Goal: Information Seeking & Learning: Learn about a topic

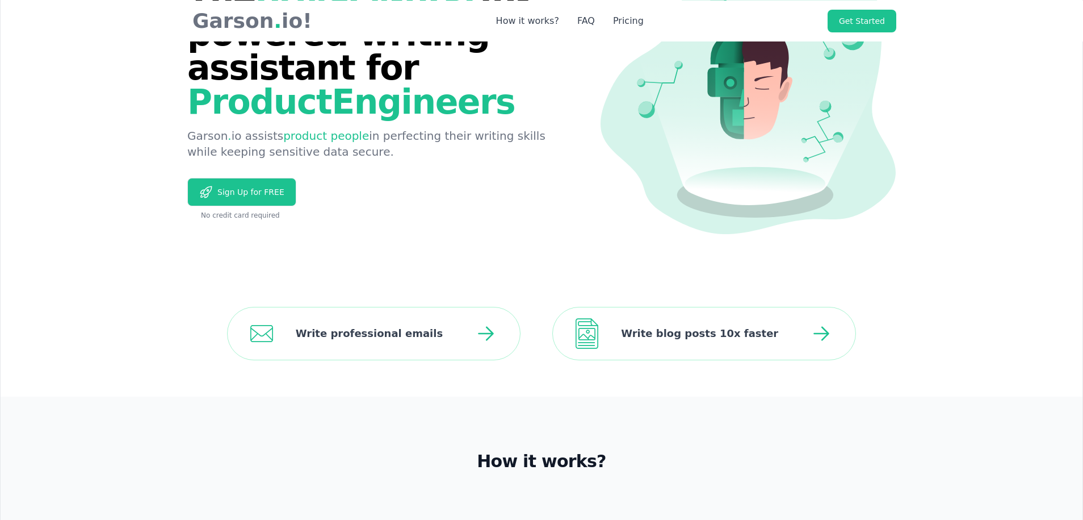
scroll to position [57, 0]
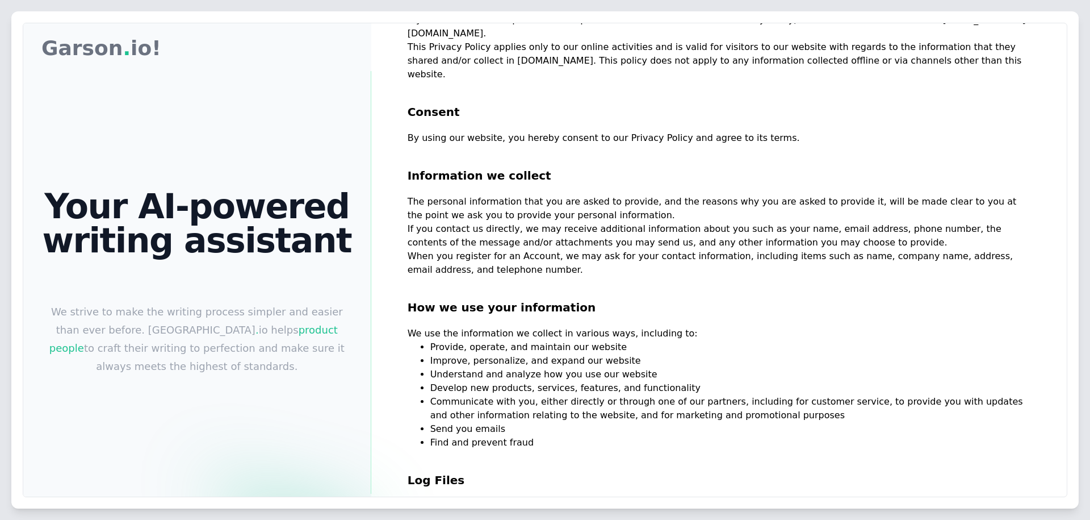
scroll to position [170, 0]
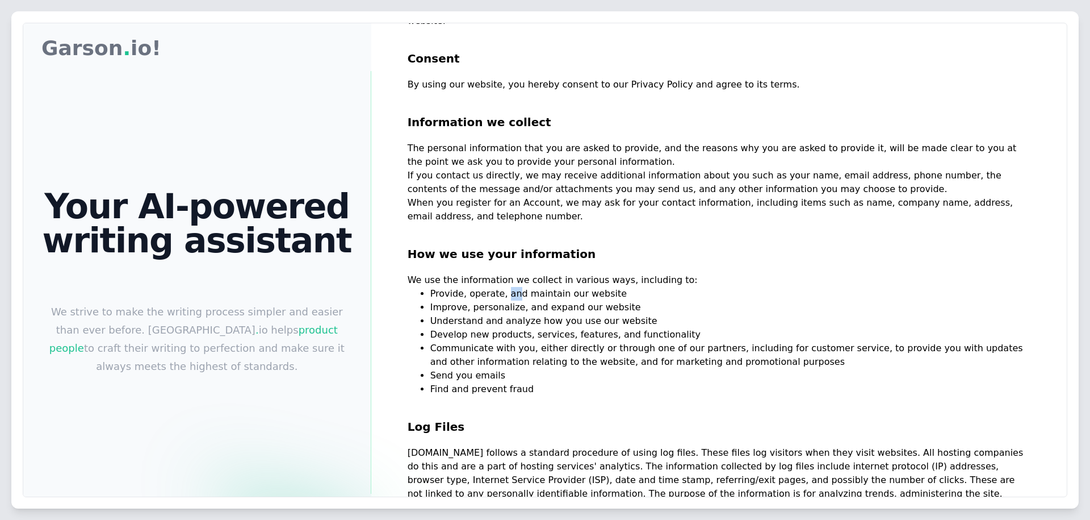
drag, startPoint x: 514, startPoint y: 299, endPoint x: 560, endPoint y: 294, distance: 46.8
click at [535, 296] on li "Provide, operate, and maintain our website" at bounding box center [730, 294] width 600 height 14
drag, startPoint x: 560, startPoint y: 294, endPoint x: 660, endPoint y: 295, distance: 99.4
click at [660, 295] on li "Provide, operate, and maintain our website" at bounding box center [730, 294] width 600 height 14
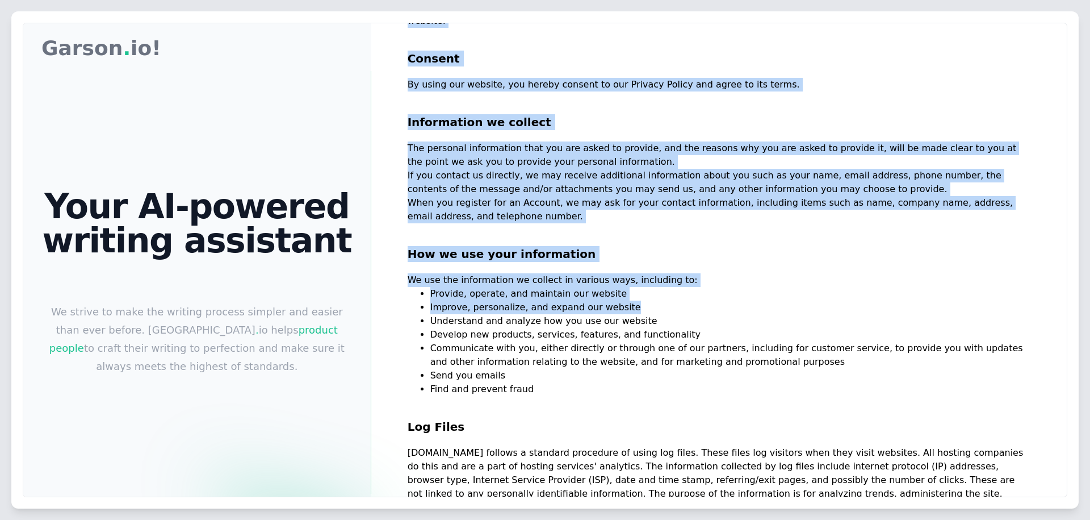
drag, startPoint x: 456, startPoint y: 308, endPoint x: 668, endPoint y: 313, distance: 211.9
click at [668, 313] on div "Garson Garson . io! Your AI-powered writing assistant We strive to make the wri…" at bounding box center [545, 283] width 1044 height 520
click at [668, 313] on li "Improve, personalize, and expand our website" at bounding box center [730, 307] width 600 height 14
drag, startPoint x: 506, startPoint y: 321, endPoint x: 662, endPoint y: 321, distance: 155.6
click at [662, 321] on div "Garson Garson . io! Your AI-powered writing assistant We strive to make the wri…" at bounding box center [545, 283] width 1044 height 520
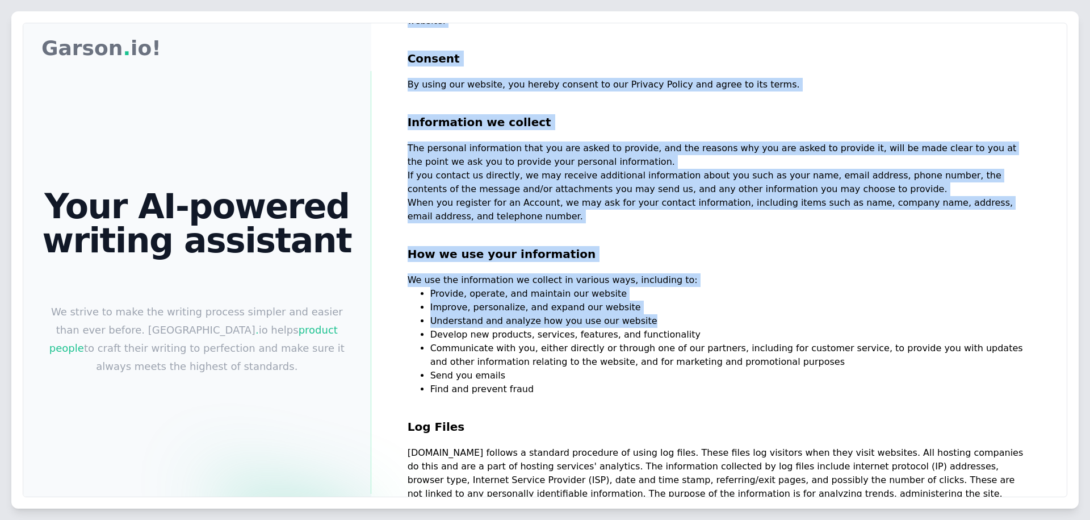
click at [675, 319] on li "Understand and analyze how you use our website" at bounding box center [730, 321] width 600 height 14
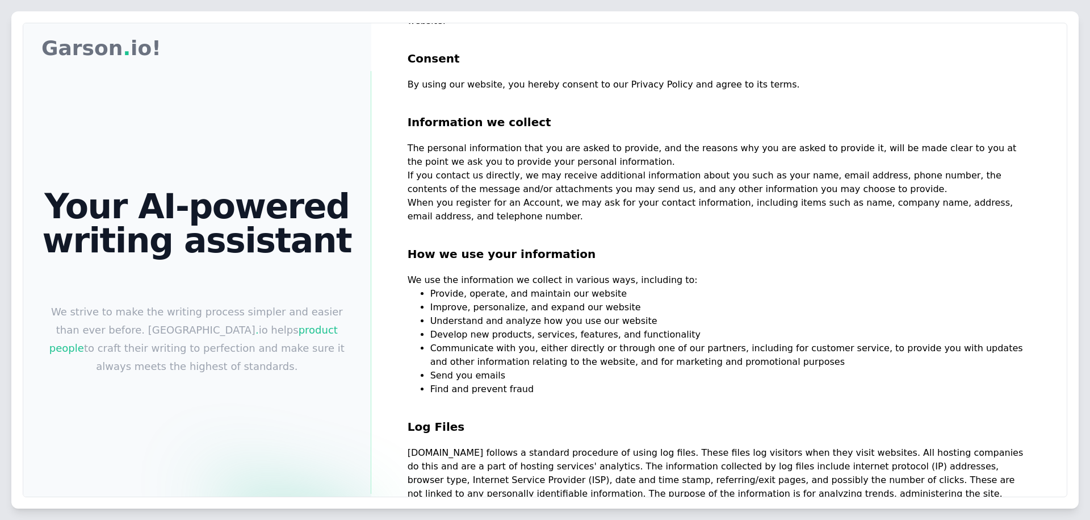
drag, startPoint x: 453, startPoint y: 350, endPoint x: 943, endPoint y: 356, distance: 489.5
click at [726, 356] on div "Garson Garson . io! Your AI-powered writing assistant We strive to make the wri…" at bounding box center [545, 283] width 1044 height 520
click at [726, 355] on li "Communicate with you, either directly or through one of our partners, including…" at bounding box center [730, 354] width 600 height 27
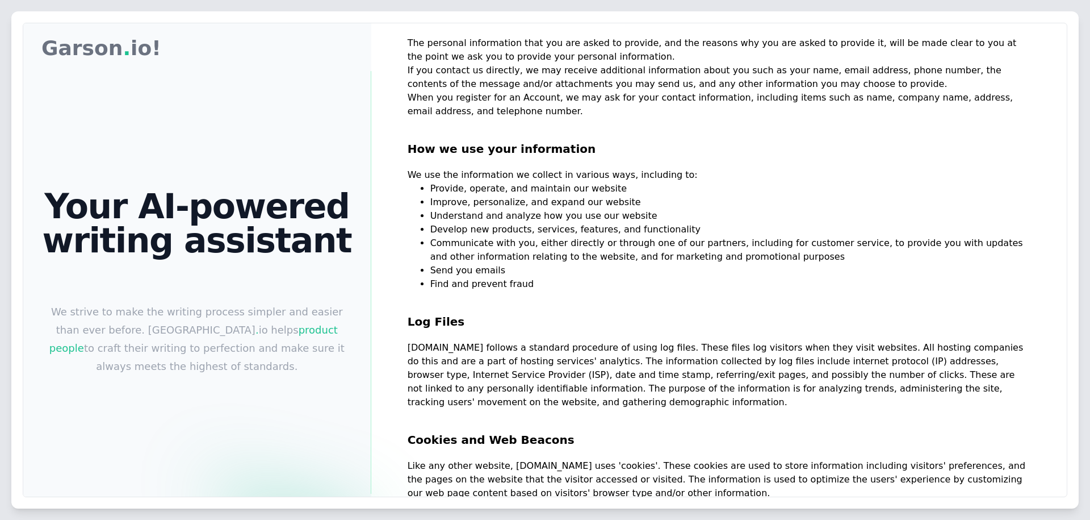
scroll to position [284, 0]
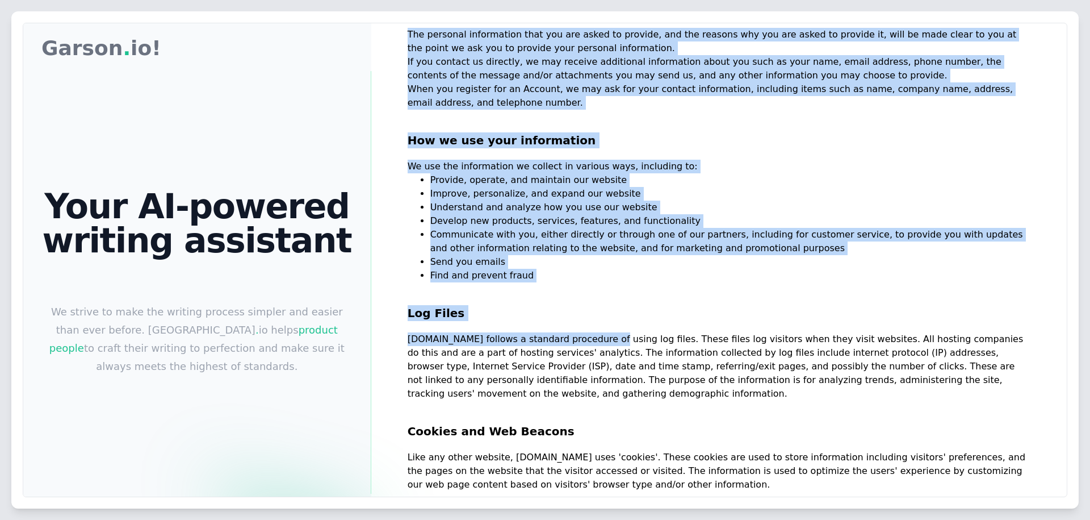
drag, startPoint x: 411, startPoint y: 338, endPoint x: 621, endPoint y: 341, distance: 209.5
click at [613, 341] on div "Garson Garson . io! Your AI-powered writing assistant We strive to make the wri…" at bounding box center [545, 283] width 1044 height 520
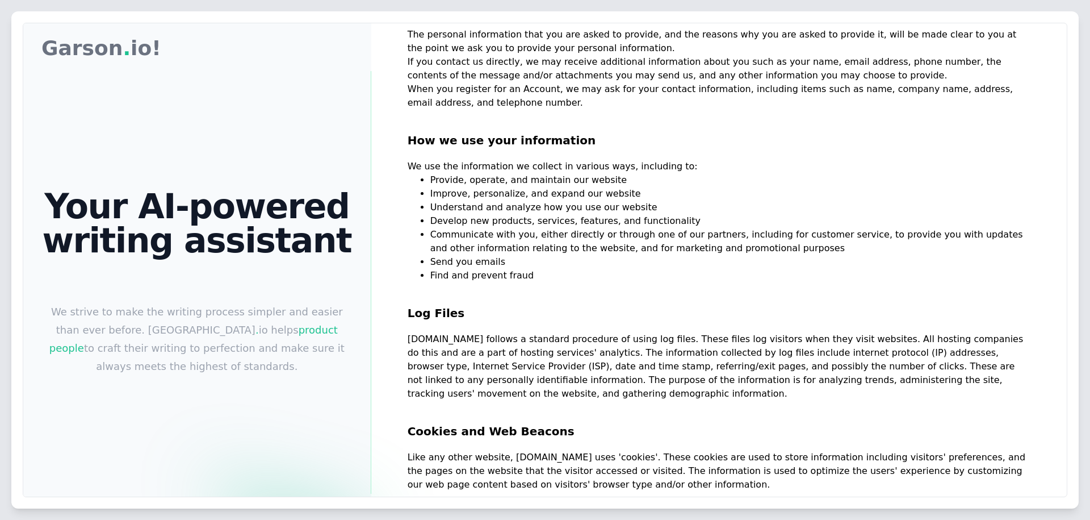
click at [623, 341] on p "Garson.io follows a standard procedure of using log files. These files log visi…" at bounding box center [719, 366] width 623 height 68
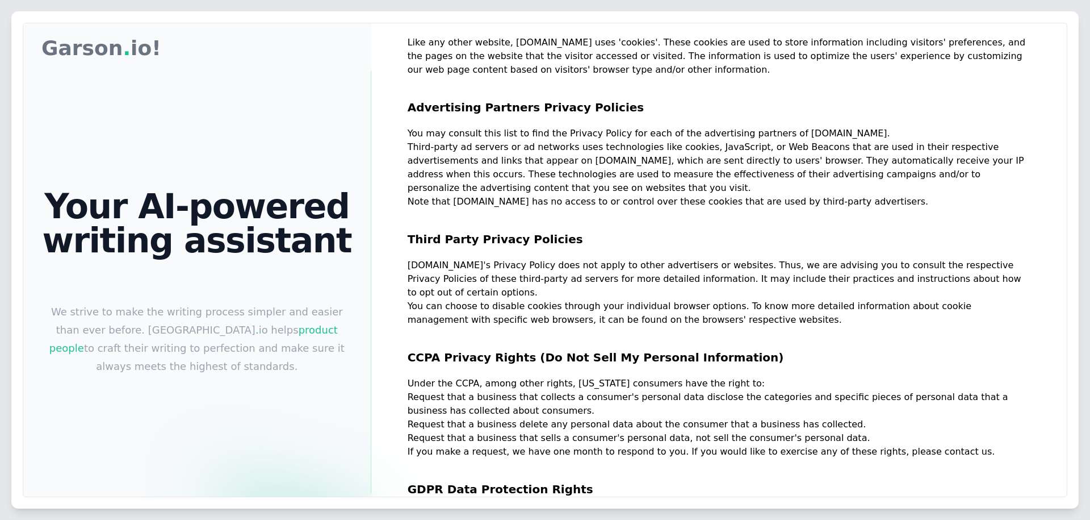
scroll to position [738, 0]
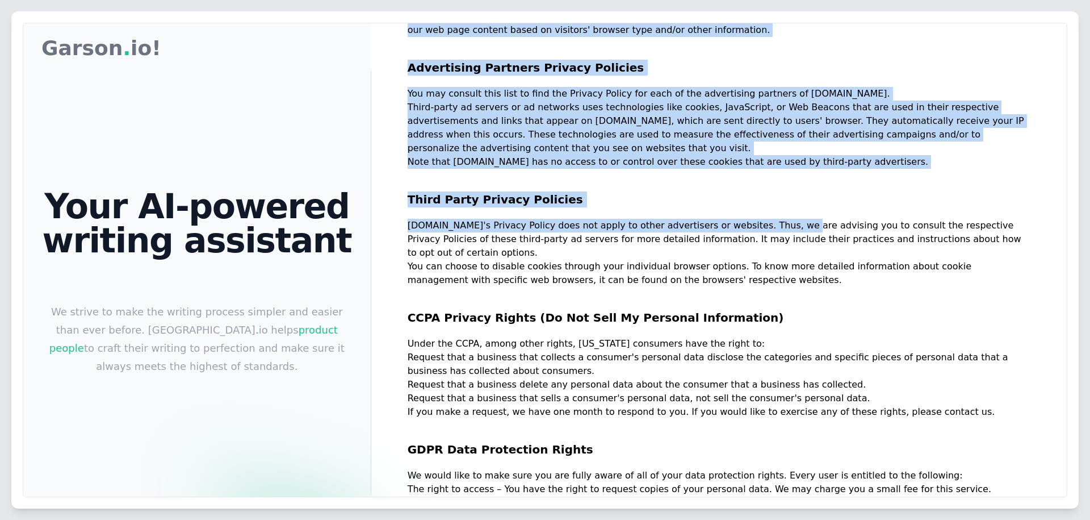
drag, startPoint x: 437, startPoint y: 225, endPoint x: 874, endPoint y: 224, distance: 437.2
click at [726, 226] on div "Garson Garson . io! Your AI-powered writing assistant We strive to make the wri…" at bounding box center [545, 283] width 1044 height 520
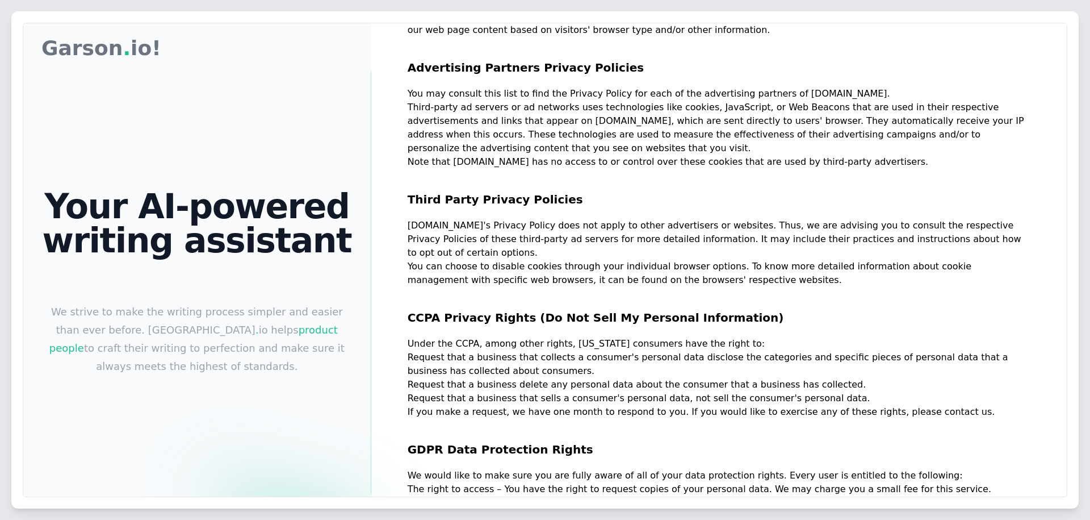
click at [726, 224] on p "Garson.io's Privacy Policy does not apply to other advertisers or websites. Thu…" at bounding box center [719, 239] width 623 height 41
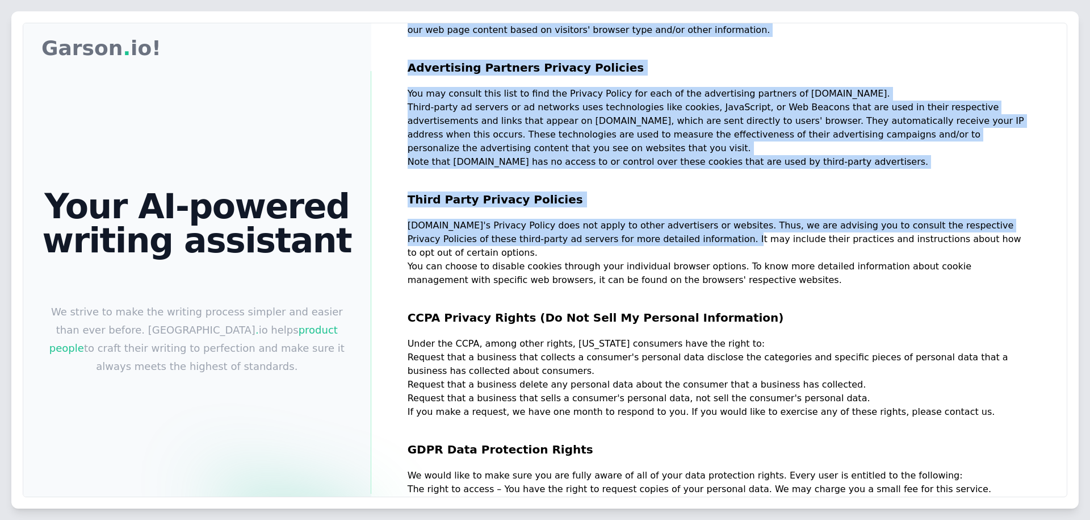
drag, startPoint x: 467, startPoint y: 241, endPoint x: 744, endPoint y: 242, distance: 277.1
click at [726, 242] on div "Garson Garson . io! Your AI-powered writing assistant We strive to make the wri…" at bounding box center [545, 283] width 1044 height 520
click at [726, 245] on p "Garson.io's Privacy Policy does not apply to other advertisers or websites. Thu…" at bounding box center [719, 239] width 623 height 41
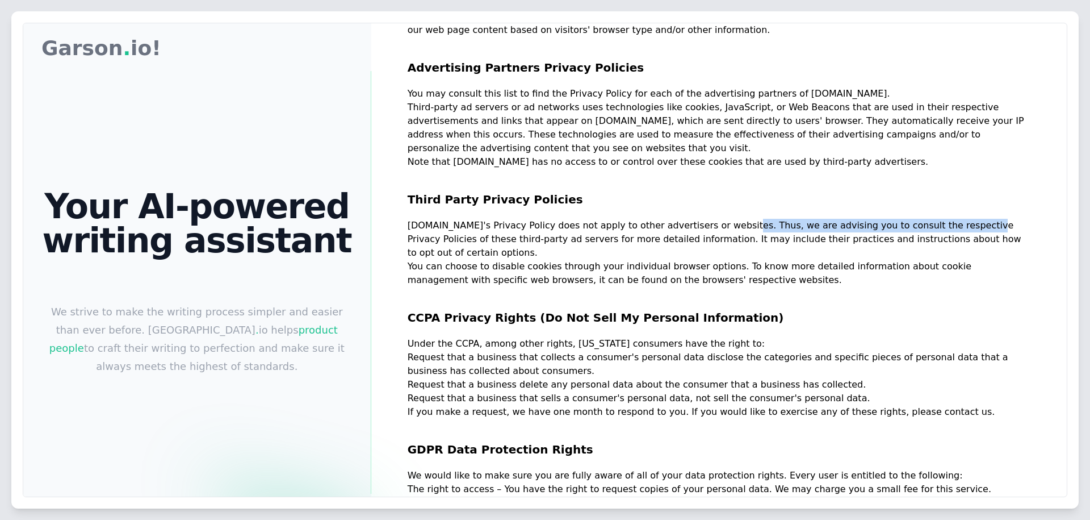
drag, startPoint x: 773, startPoint y: 227, endPoint x: 983, endPoint y: 229, distance: 210.1
click at [726, 229] on p "Garson.io's Privacy Policy does not apply to other advertisers or websites. Thu…" at bounding box center [719, 239] width 623 height 41
drag, startPoint x: 698, startPoint y: 238, endPoint x: 721, endPoint y: 237, distance: 22.7
click at [721, 237] on p "Garson.io's Privacy Policy does not apply to other advertisers or websites. Thu…" at bounding box center [719, 239] width 623 height 41
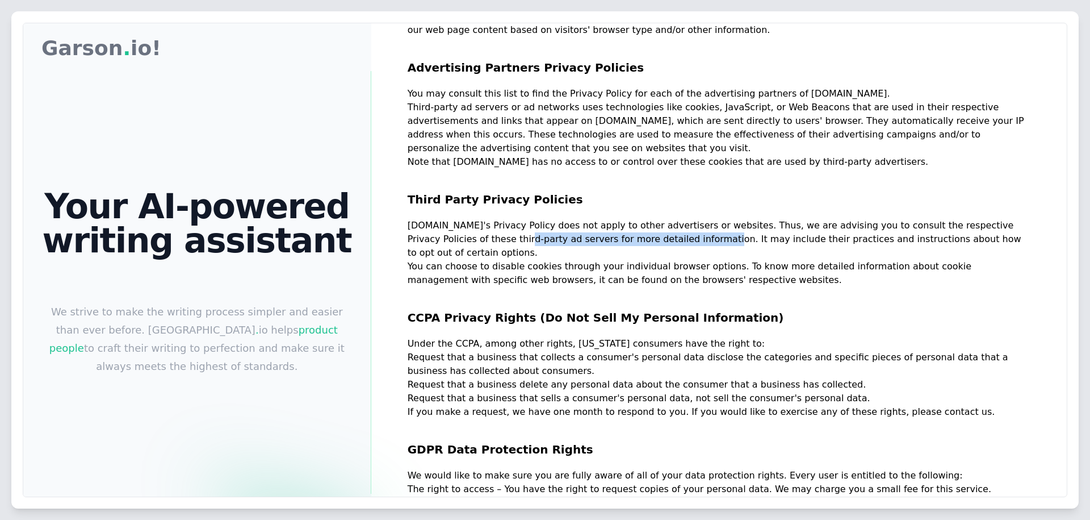
drag, startPoint x: 518, startPoint y: 236, endPoint x: 723, endPoint y: 243, distance: 205.1
click at [723, 243] on p "Garson.io's Privacy Policy does not apply to other advertisers or websites. Thu…" at bounding box center [719, 239] width 623 height 41
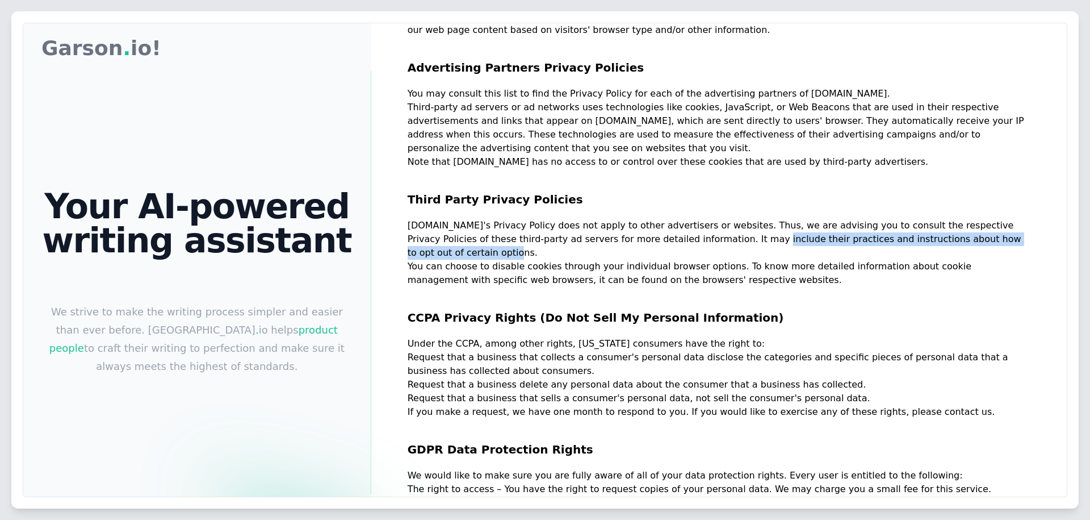
drag, startPoint x: 781, startPoint y: 242, endPoint x: 982, endPoint y: 249, distance: 201.1
click at [726, 249] on p "Garson.io's Privacy Policy does not apply to other advertisers or websites. Thu…" at bounding box center [719, 239] width 623 height 41
click at [726, 257] on p "Garson.io's Privacy Policy does not apply to other advertisers or websites. Thu…" at bounding box center [719, 239] width 623 height 41
click at [459, 276] on icon at bounding box center [524, 413] width 656 height 385
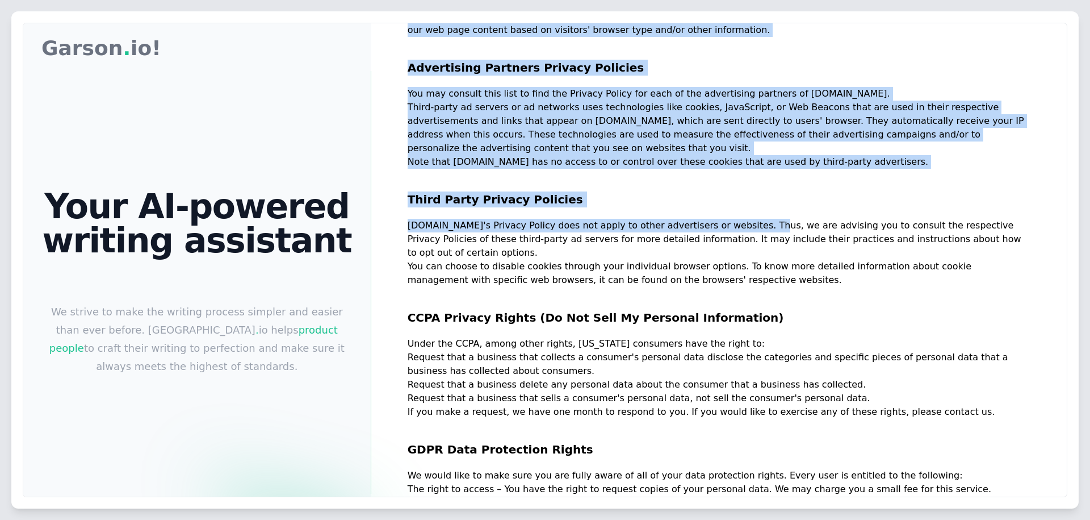
drag, startPoint x: 438, startPoint y: 228, endPoint x: 775, endPoint y: 231, distance: 336.7
click at [726, 231] on div "Garson Garson . io! Your AI-powered writing assistant We strive to make the wri…" at bounding box center [545, 283] width 1044 height 520
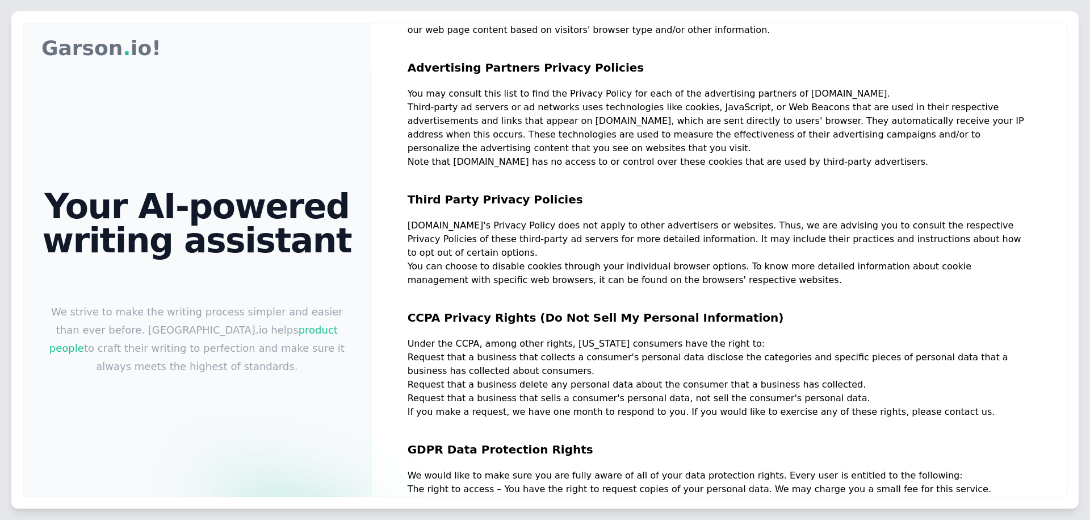
click at [726, 248] on p "Garson.io's Privacy Policy does not apply to other advertisers or websites. Thu…" at bounding box center [719, 239] width 623 height 41
drag, startPoint x: 838, startPoint y: 266, endPoint x: 979, endPoint y: 271, distance: 141.5
click at [726, 271] on p "You can choose to disable cookies through your individual browser options. To k…" at bounding box center [719, 272] width 623 height 27
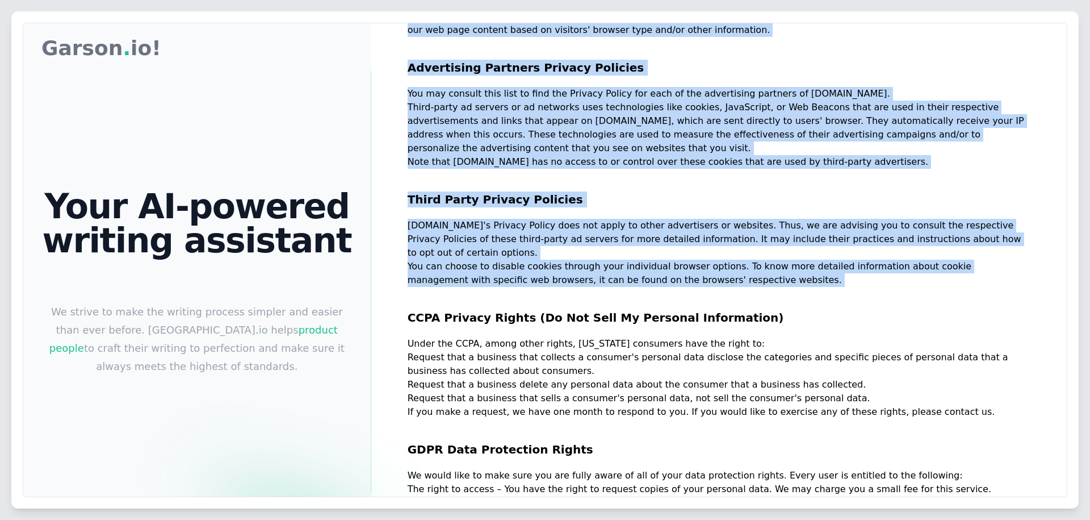
drag, startPoint x: 418, startPoint y: 273, endPoint x: 808, endPoint y: 289, distance: 390.4
click at [726, 289] on div "Garson Garson . io! Your AI-powered writing assistant We strive to make the wri…" at bounding box center [545, 283] width 1044 height 520
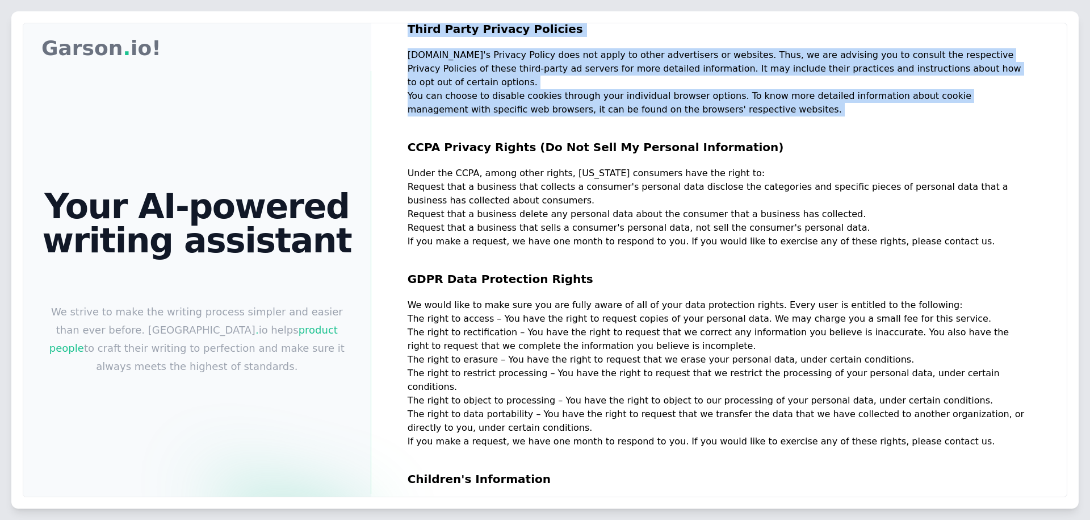
scroll to position [965, 0]
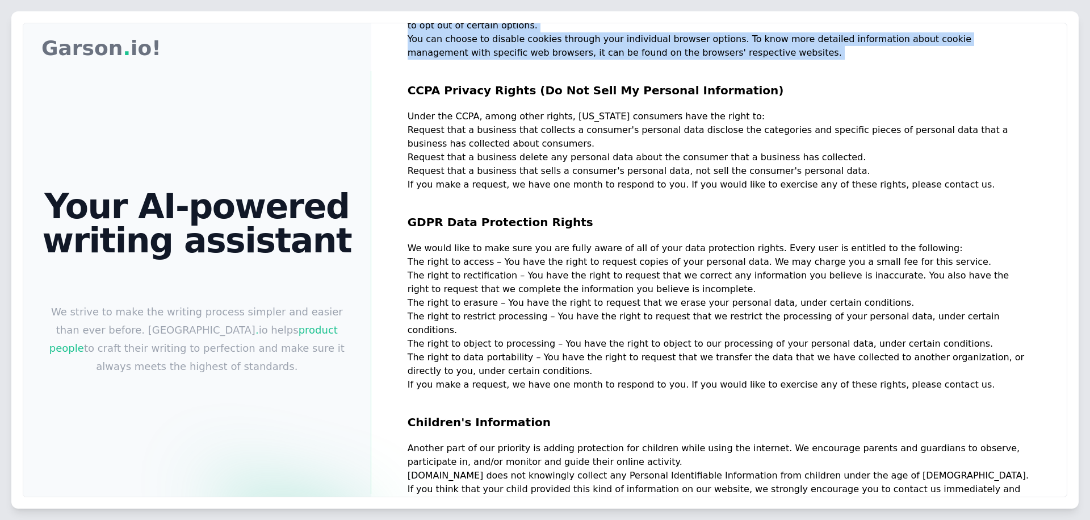
drag, startPoint x: 419, startPoint y: 187, endPoint x: 1052, endPoint y: 185, distance: 633.1
click at [726, 185] on div "Privacy Policy At Garson.io, accessible from https://garson.io and its subdomai…" at bounding box center [719, 283] width 696 height 520
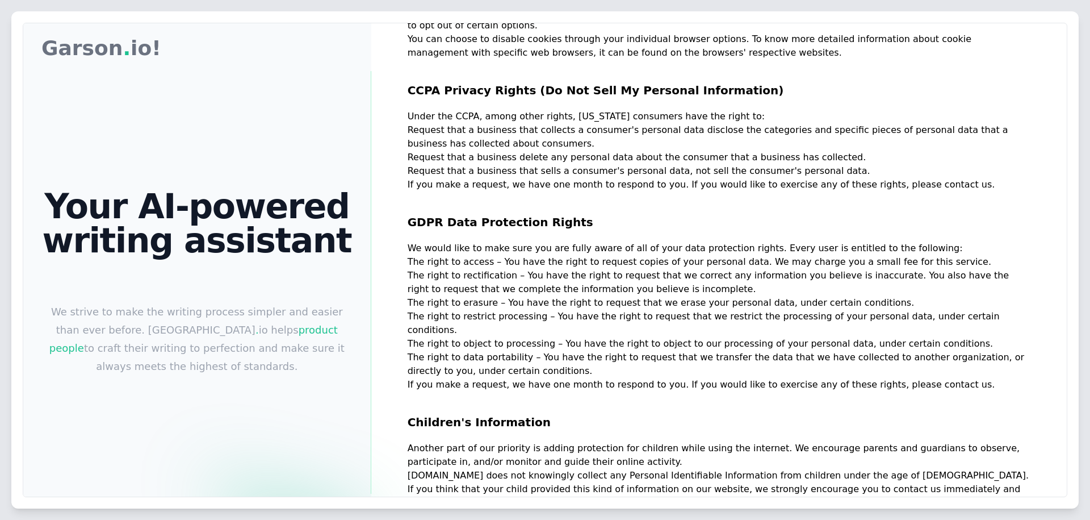
click at [726, 217] on h2 "GDPR Data Protection Rights" at bounding box center [719, 216] width 623 height 50
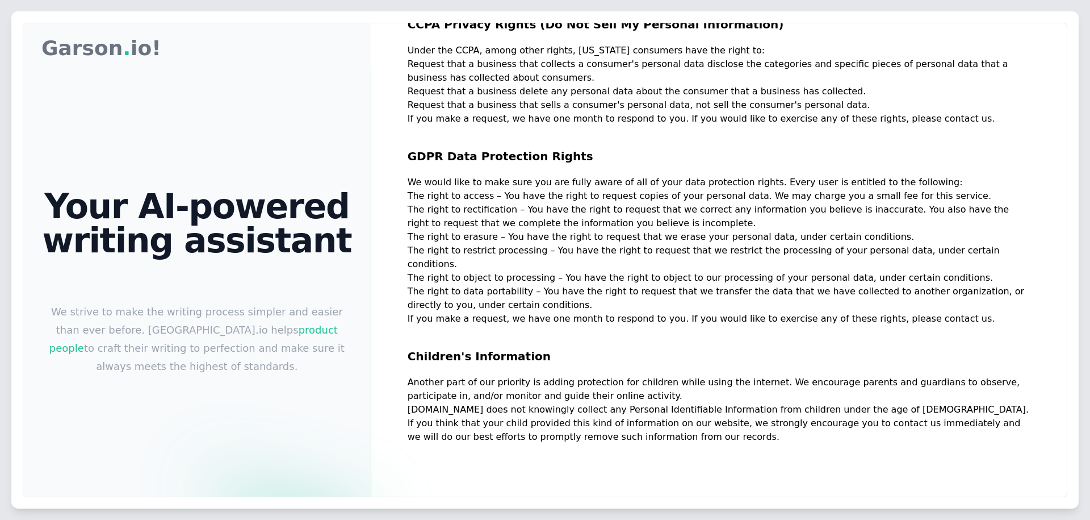
scroll to position [1032, 0]
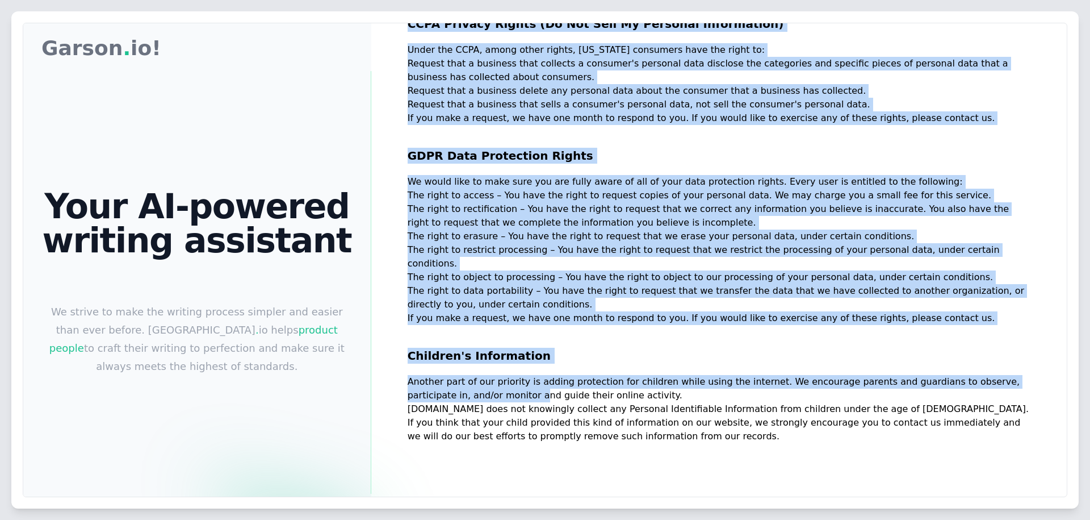
drag, startPoint x: 412, startPoint y: 382, endPoint x: 550, endPoint y: 397, distance: 138.8
click at [546, 395] on div "Garson Garson . io! Your AI-powered writing assistant We strive to make the wri…" at bounding box center [545, 283] width 1044 height 520
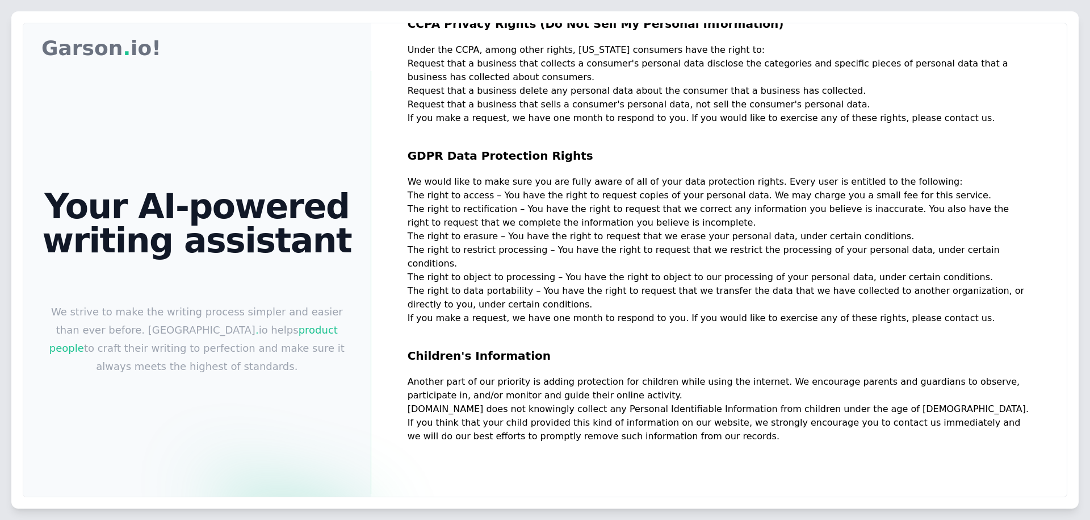
click at [595, 400] on p "Another part of our priority is adding protection for children while using the …" at bounding box center [719, 388] width 623 height 27
drag, startPoint x: 796, startPoint y: 389, endPoint x: 1019, endPoint y: 383, distance: 222.7
click at [726, 383] on p "Another part of our priority is adding protection for children while using the …" at bounding box center [719, 388] width 623 height 27
click at [726, 404] on p "Garson.io does not knowingly collect any Personal Identifiable Information from…" at bounding box center [719, 422] width 623 height 41
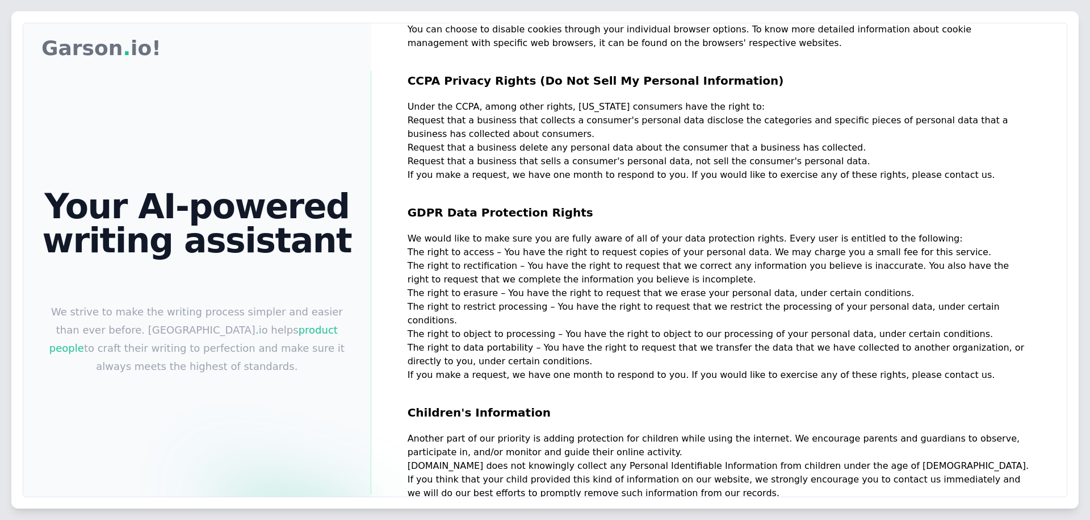
click at [726, 203] on h2 "GDPR Data Protection Rights" at bounding box center [719, 207] width 623 height 50
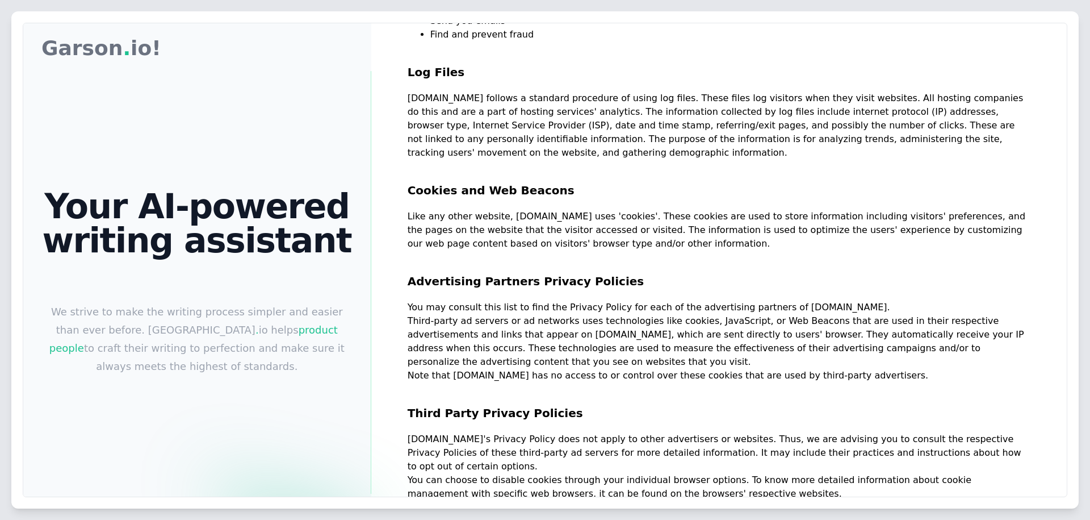
scroll to position [521, 0]
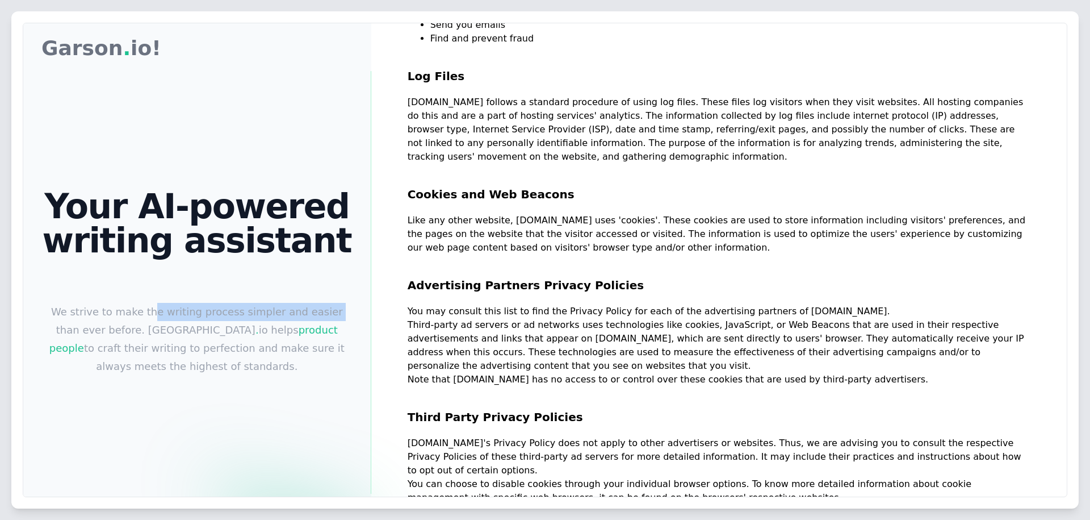
drag, startPoint x: 221, startPoint y: 308, endPoint x: 361, endPoint y: 315, distance: 139.9
click at [357, 311] on div "Your AI-powered writing assistant We strive to make the writing process simpler…" at bounding box center [197, 282] width 348 height 422
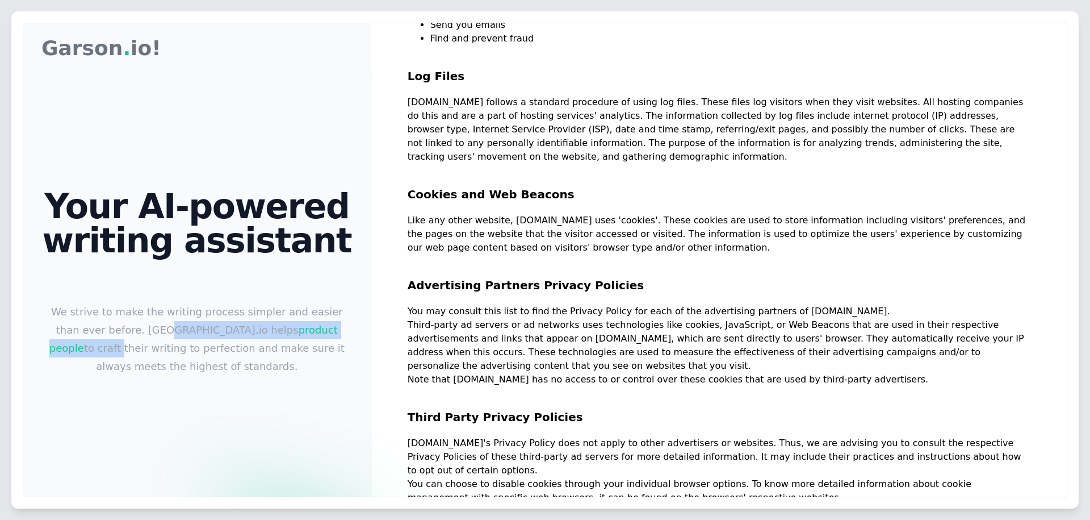
drag, startPoint x: 169, startPoint y: 329, endPoint x: 363, endPoint y: 336, distance: 194.3
click at [363, 336] on div "Your AI-powered writing assistant We strive to make the writing process simpler…" at bounding box center [197, 282] width 348 height 422
